Goal: Browse casually

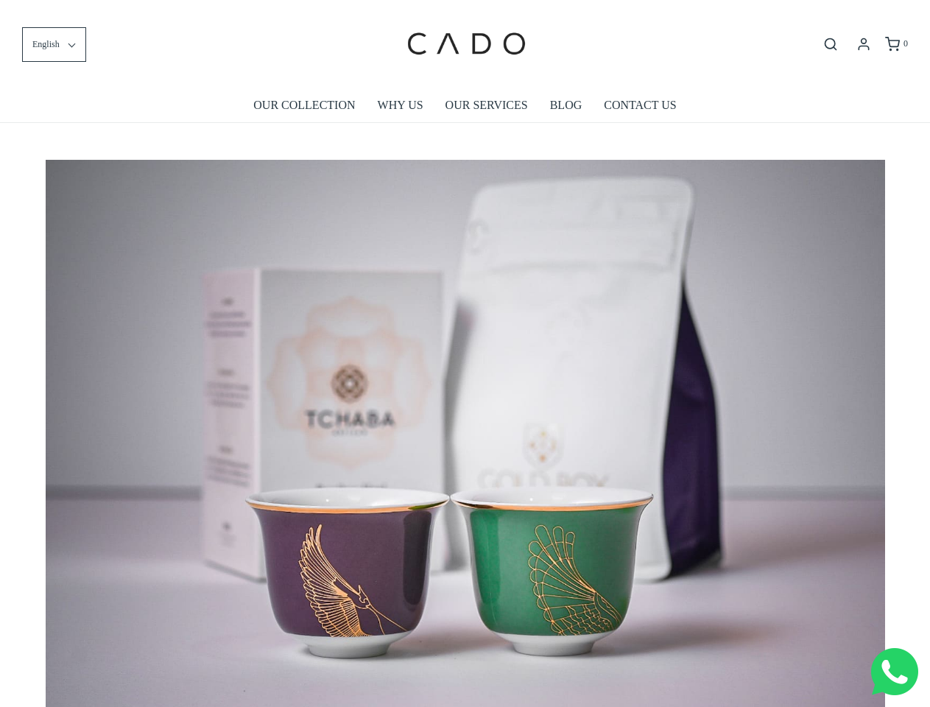
scroll to position [0, 7553]
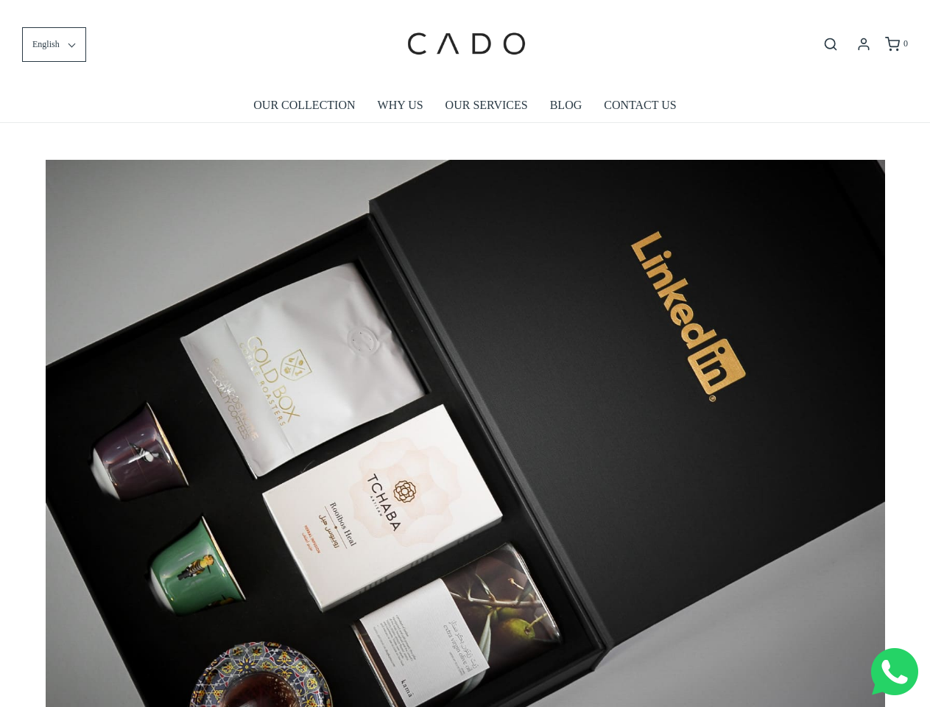
click at [465, 353] on img at bounding box center [465, 439] width 839 height 559
click at [54, 44] on span "English" at bounding box center [45, 45] width 27 height 14
click at [830, 44] on icon "Open search bar" at bounding box center [831, 44] width 18 height 15
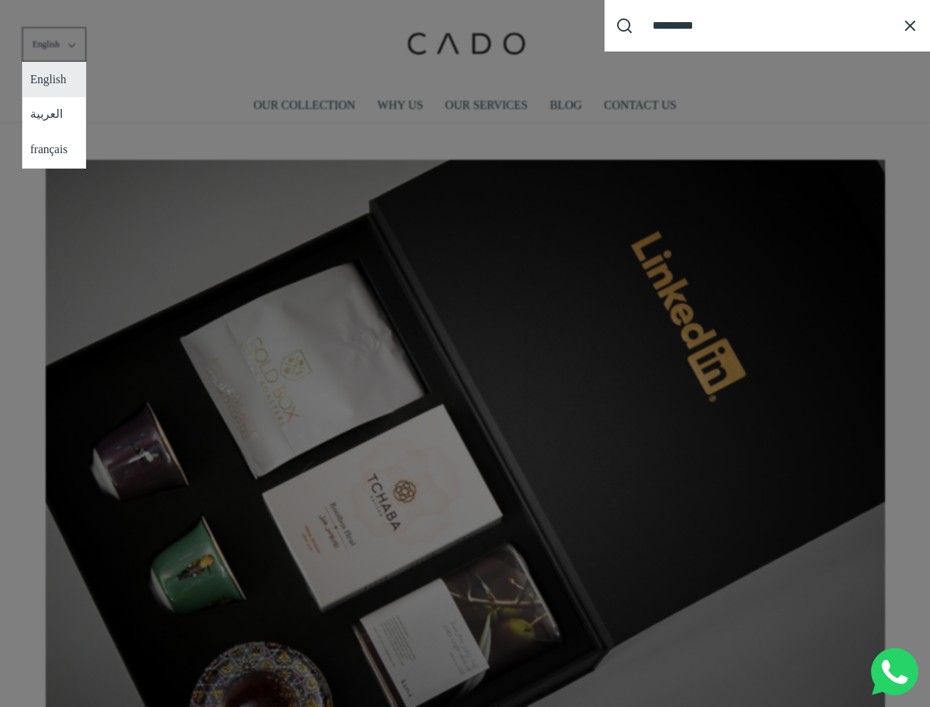
click at [465, 428] on div "Search our site cadogifting Loading..." at bounding box center [465, 353] width 930 height 707
